Goal: Answer question/provide support: Ask a question

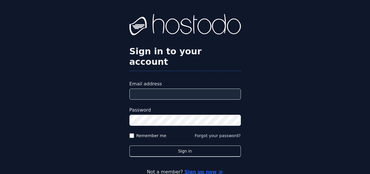
click at [182, 88] on input "Email address" at bounding box center [184, 93] width 111 height 11
type input "**********"
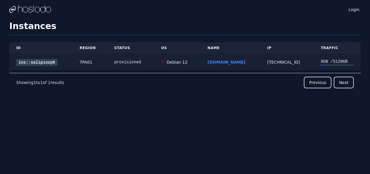
click at [35, 60] on link "ins::ualipiozp6" at bounding box center [36, 62] width 41 height 7
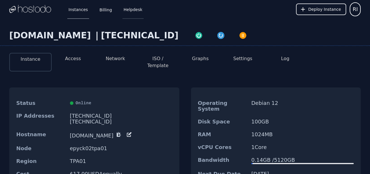
click at [134, 13] on link "Helpdesk" at bounding box center [132, 9] width 21 height 19
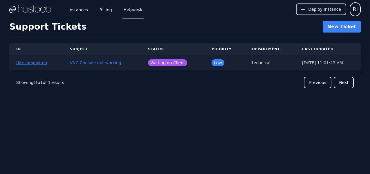
click at [31, 65] on button "tkt::somjuvirnq" at bounding box center [31, 63] width 31 height 6
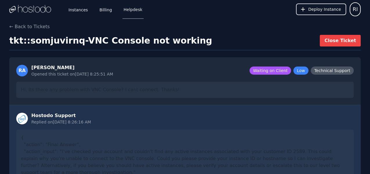
click at [32, 9] on img at bounding box center [30, 9] width 42 height 9
click at [355, 11] on span "RI" at bounding box center [355, 9] width 5 height 8
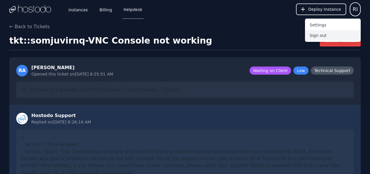
click at [319, 36] on button "Sign out" at bounding box center [333, 35] width 56 height 10
